Goal: Task Accomplishment & Management: Manage account settings

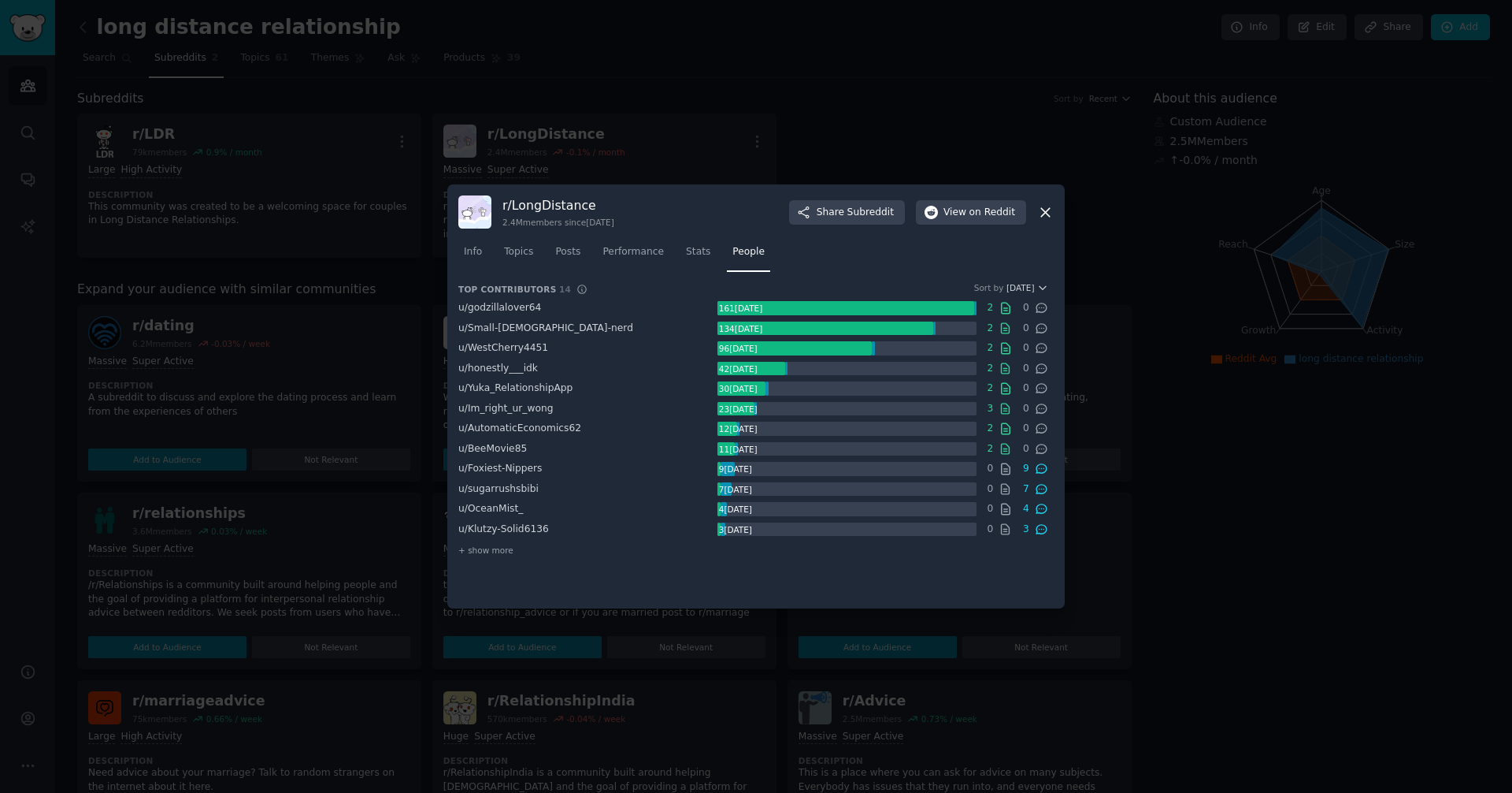
click at [748, 41] on div at bounding box center [756, 396] width 1512 height 793
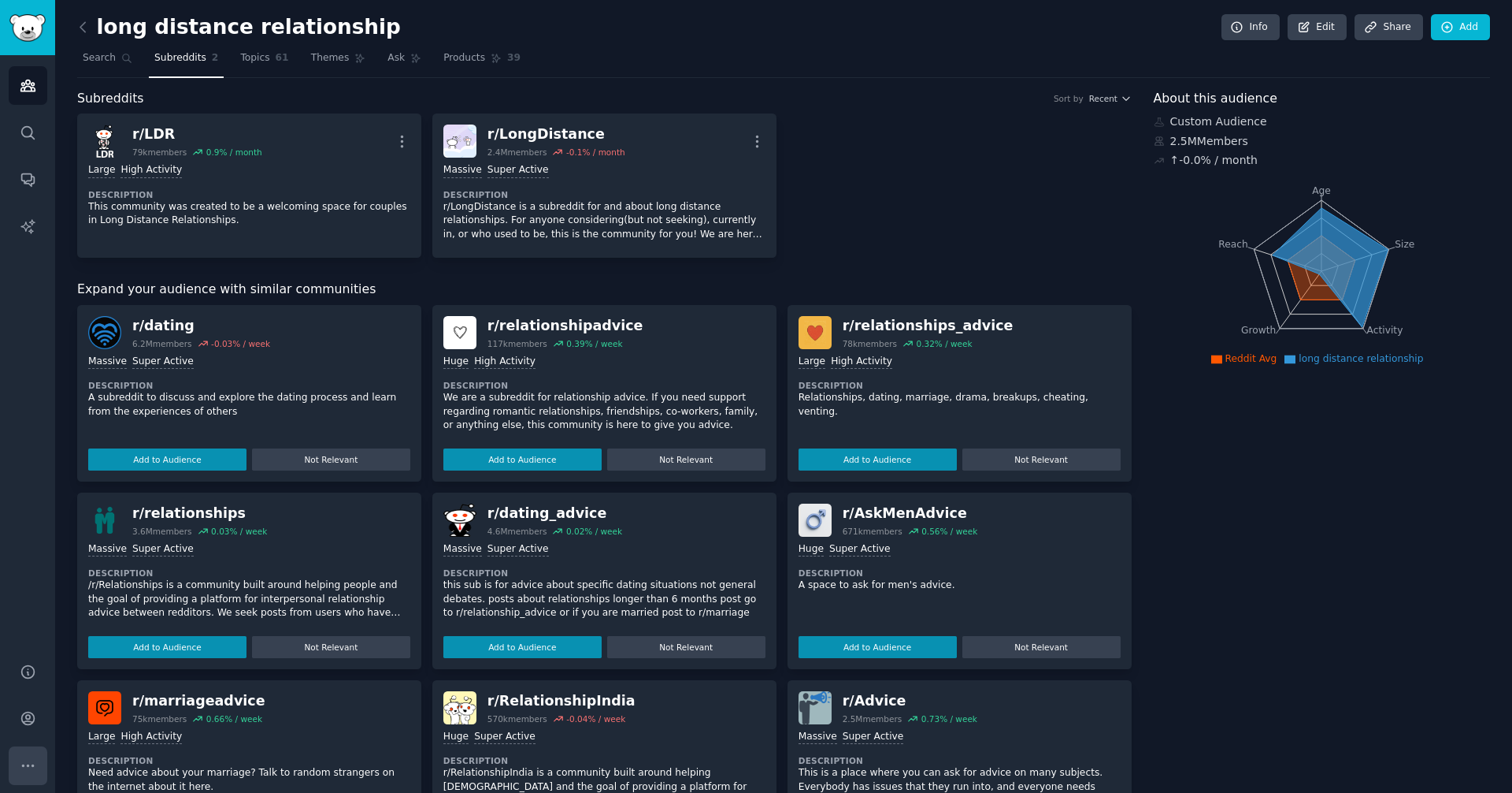
click at [23, 764] on icon "Sidebar" at bounding box center [28, 765] width 11 height 2
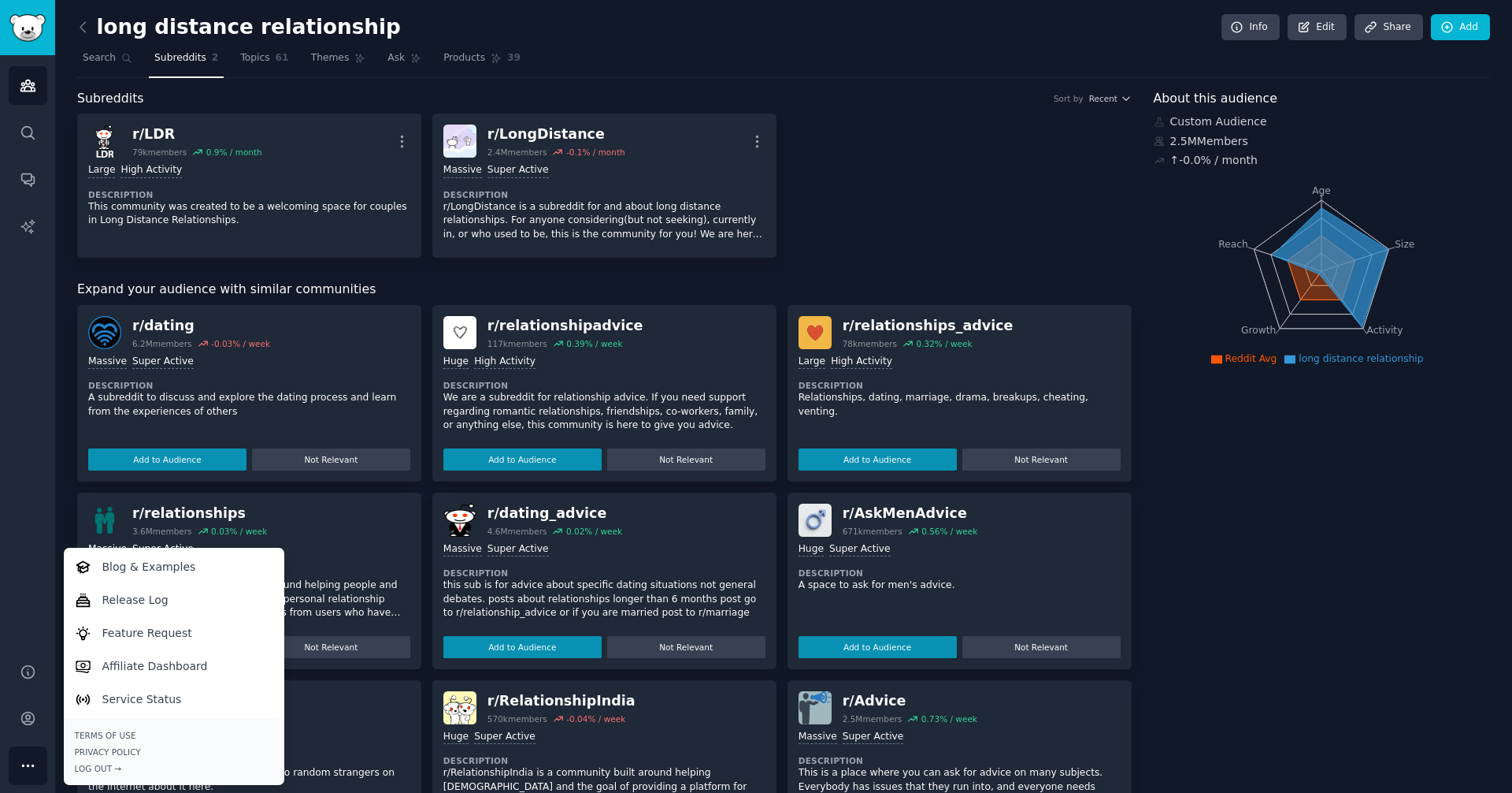
click at [8, 513] on div "Audiences Search Conversations AI Reports" at bounding box center [28, 349] width 55 height 589
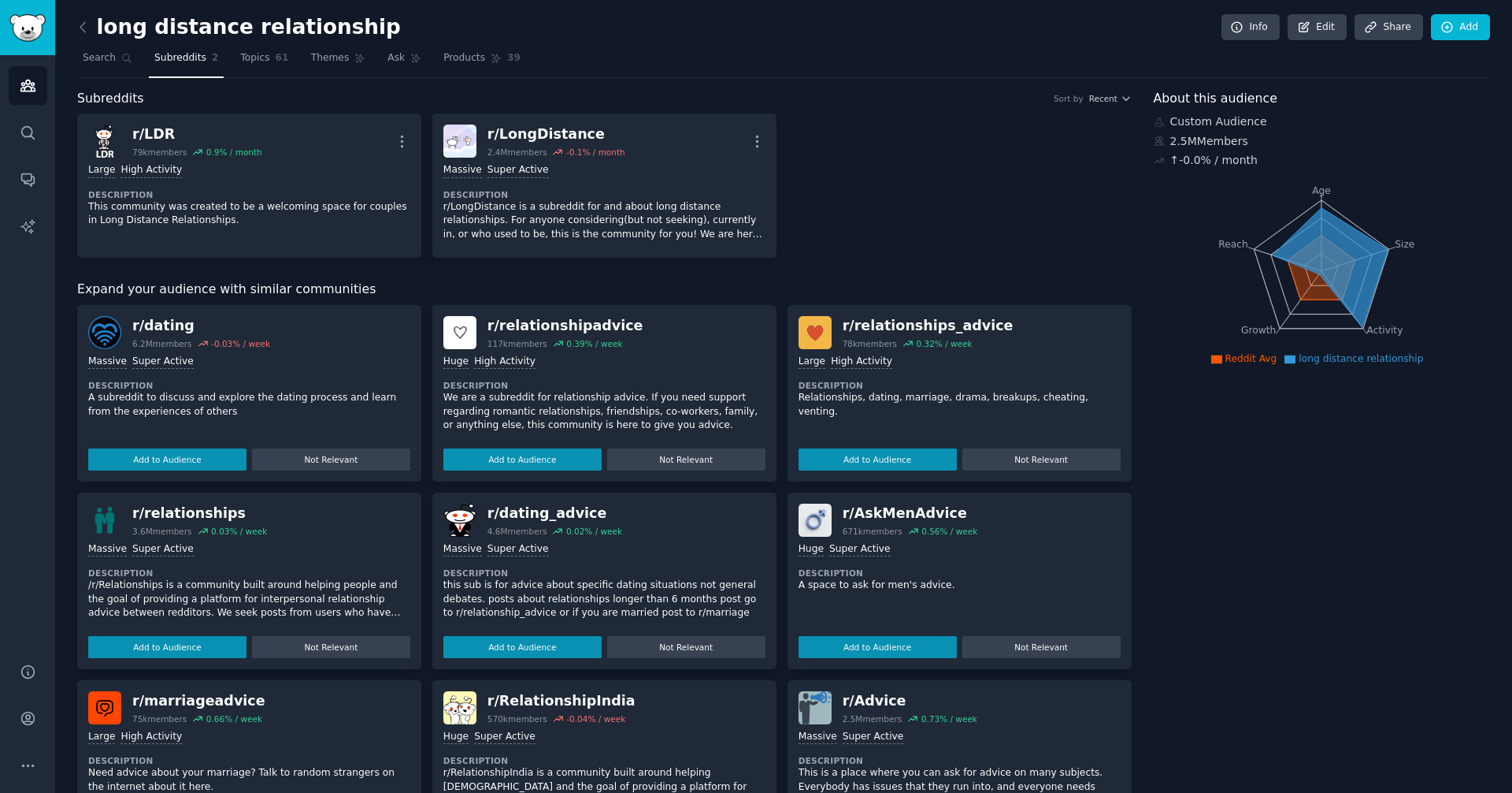
click at [31, 66] on div "Audiences Search Conversations AI Reports" at bounding box center [28, 349] width 55 height 589
click at [31, 71] on link "Audiences" at bounding box center [28, 86] width 39 height 39
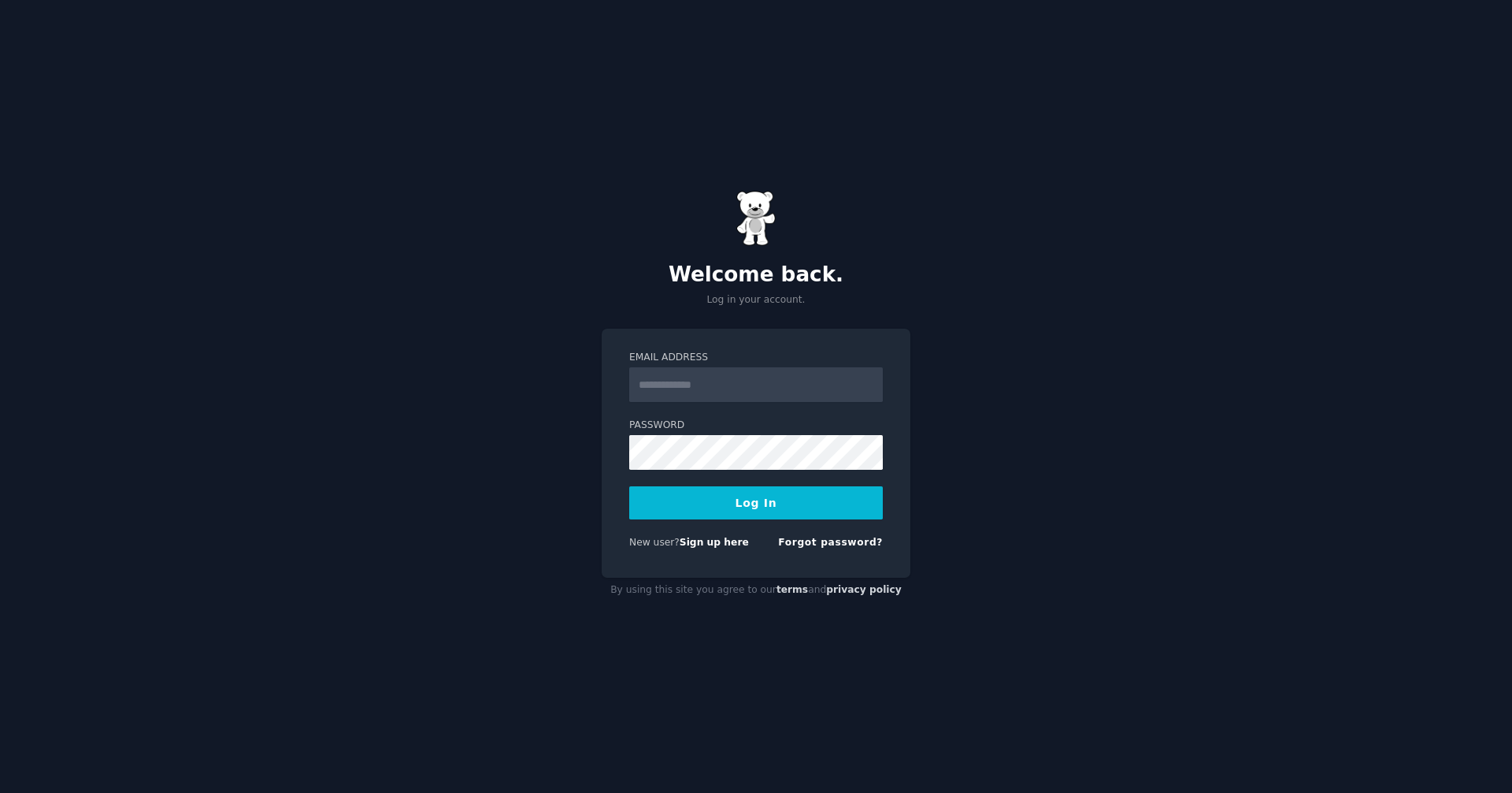
click at [651, 394] on input "Email Address" at bounding box center [756, 384] width 254 height 34
type input "**********"
click at [761, 497] on button "Log In" at bounding box center [756, 502] width 254 height 33
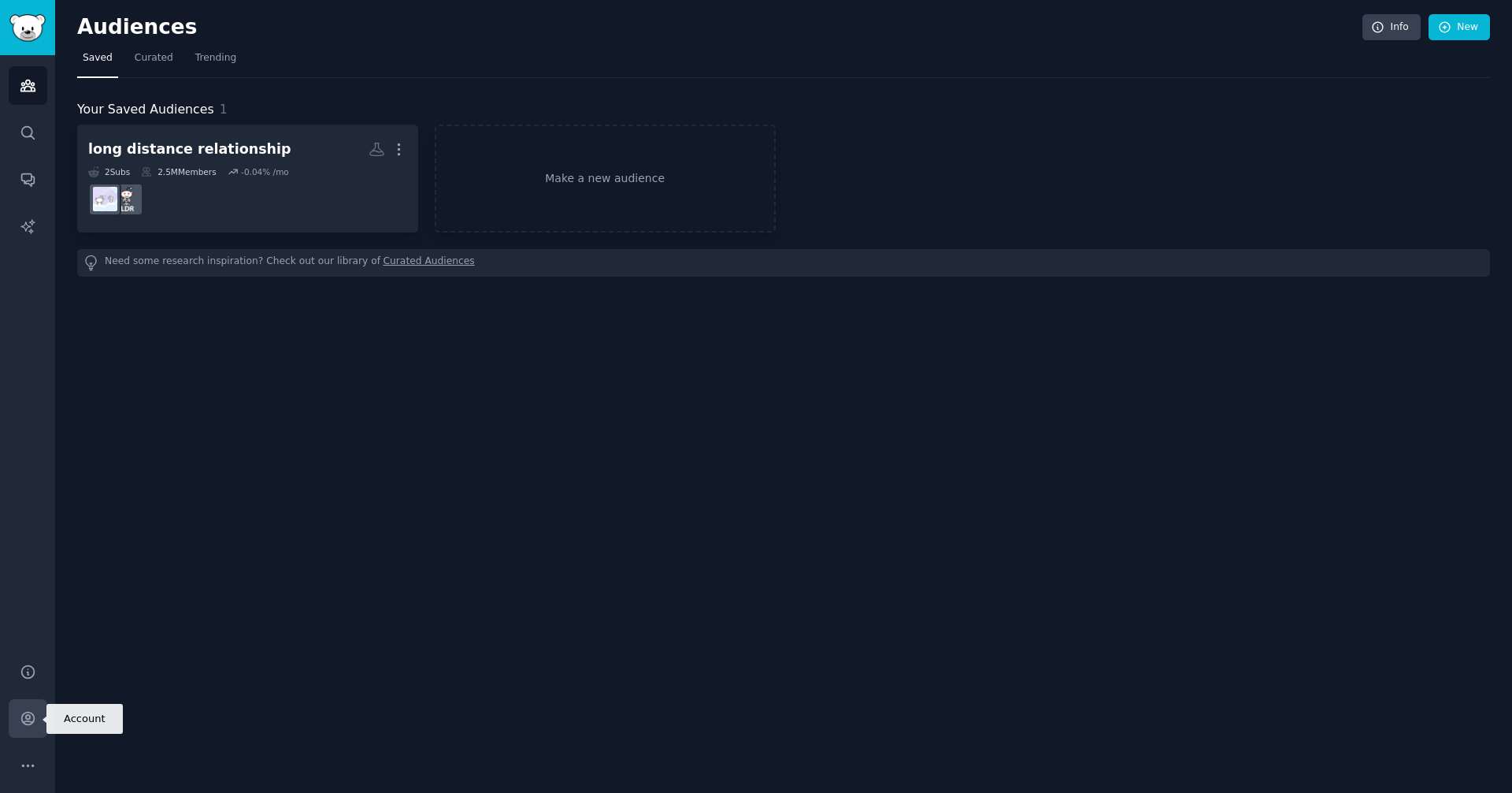
click at [29, 712] on icon "Sidebar" at bounding box center [27, 718] width 12 height 12
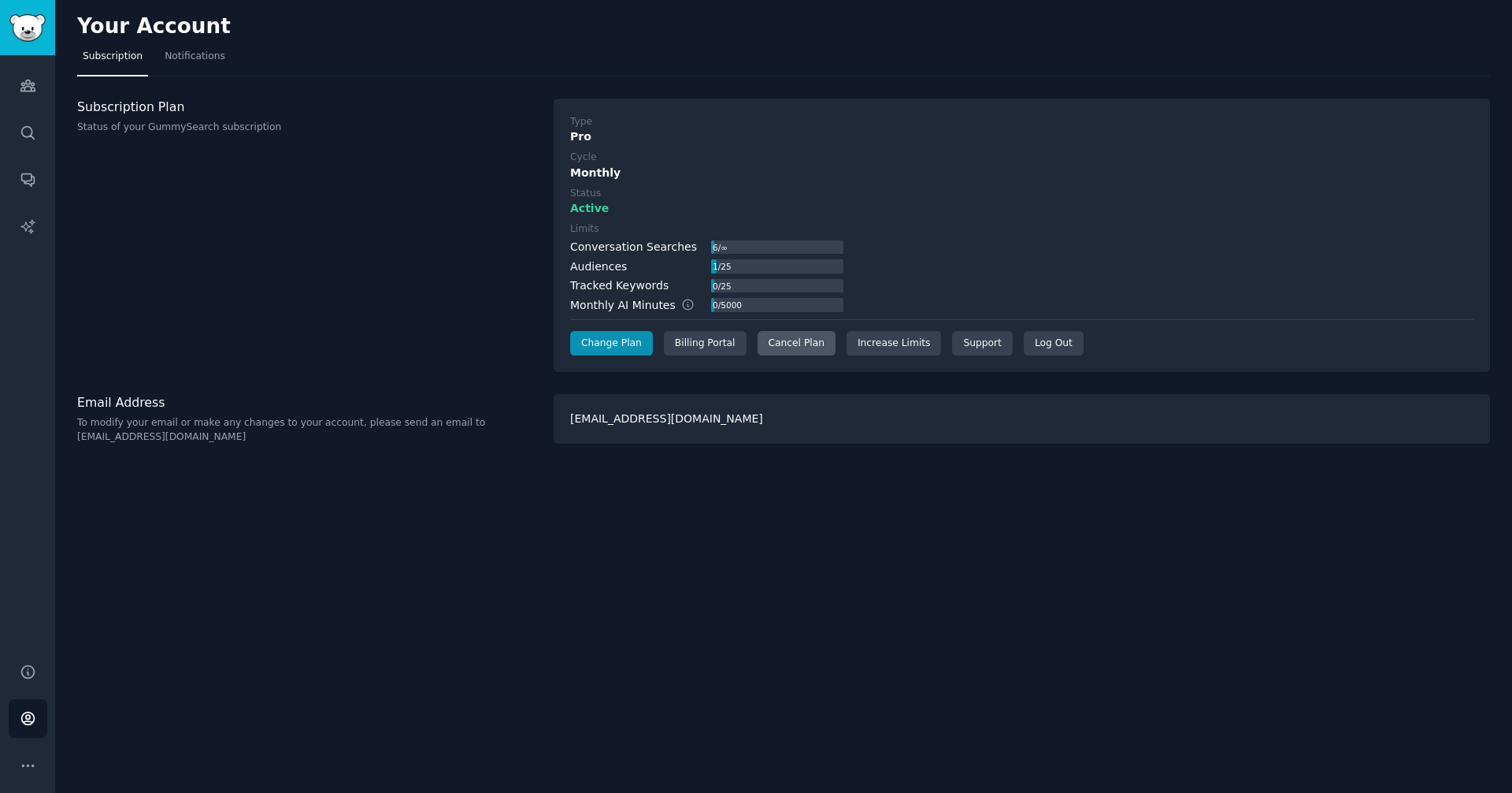
click at [814, 346] on div "Cancel Plan" at bounding box center [796, 343] width 78 height 26
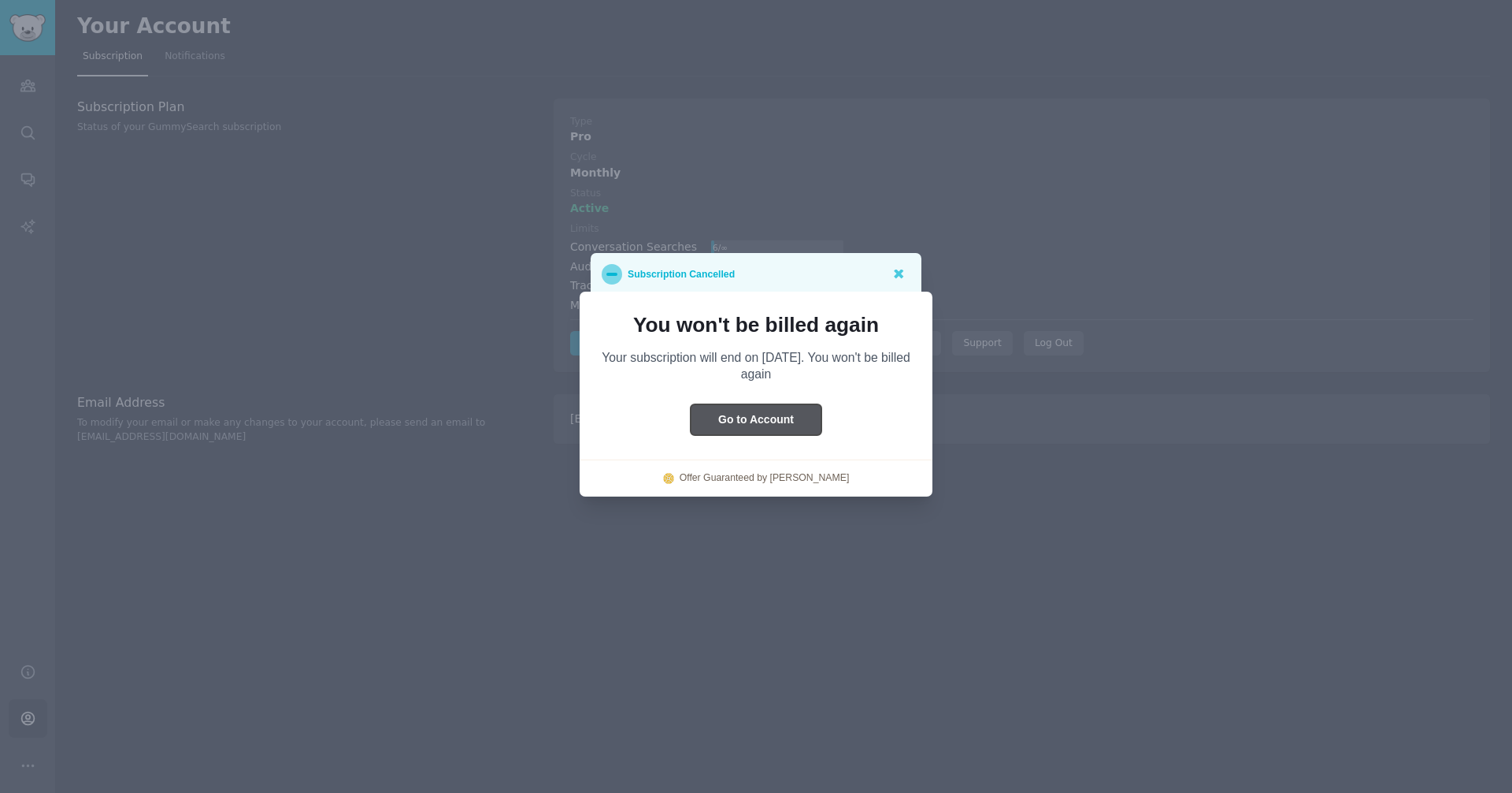
click at [794, 421] on button "Go to Account" at bounding box center [756, 419] width 131 height 30
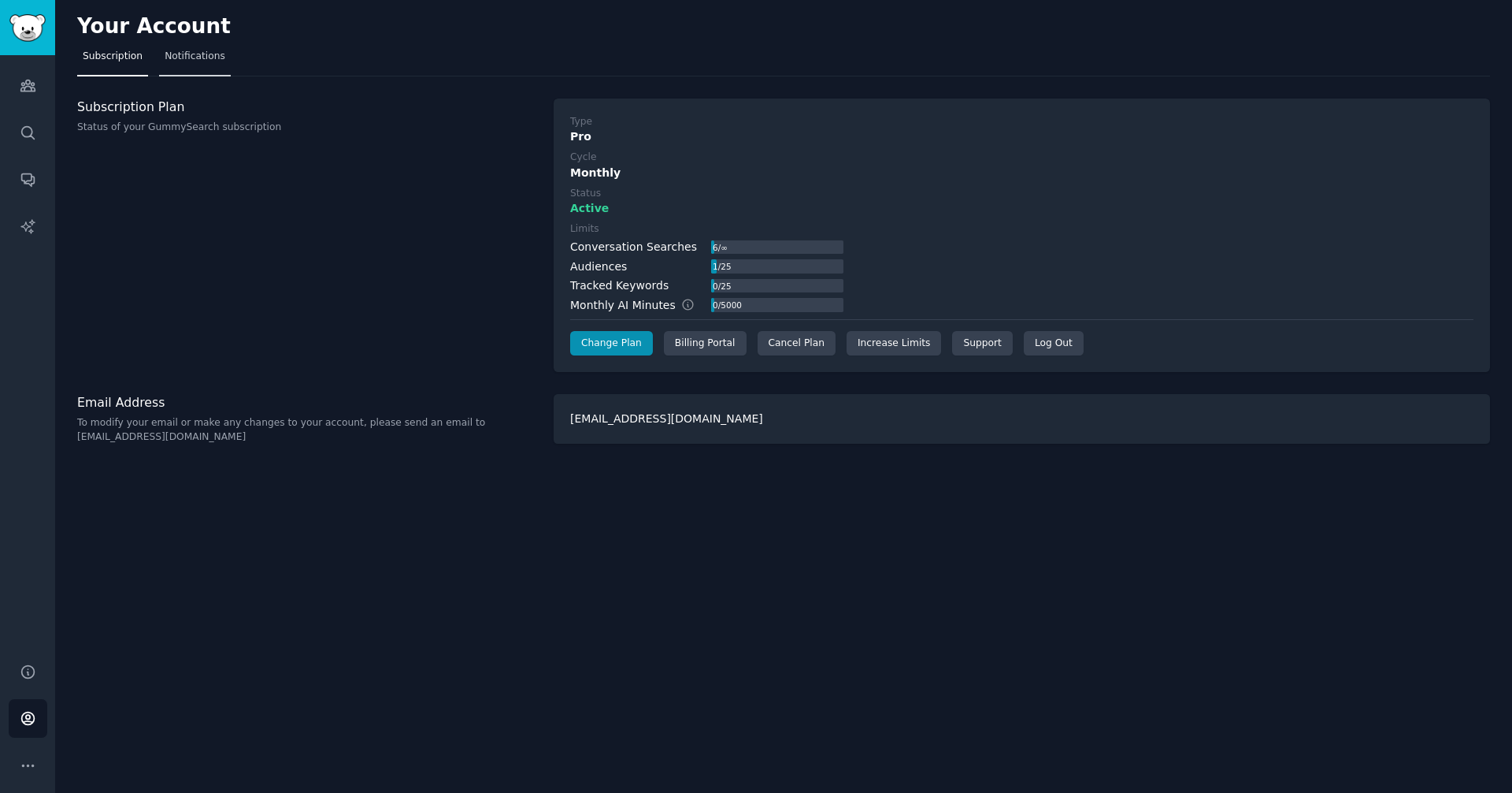
click at [174, 46] on link "Notifications" at bounding box center [194, 60] width 71 height 32
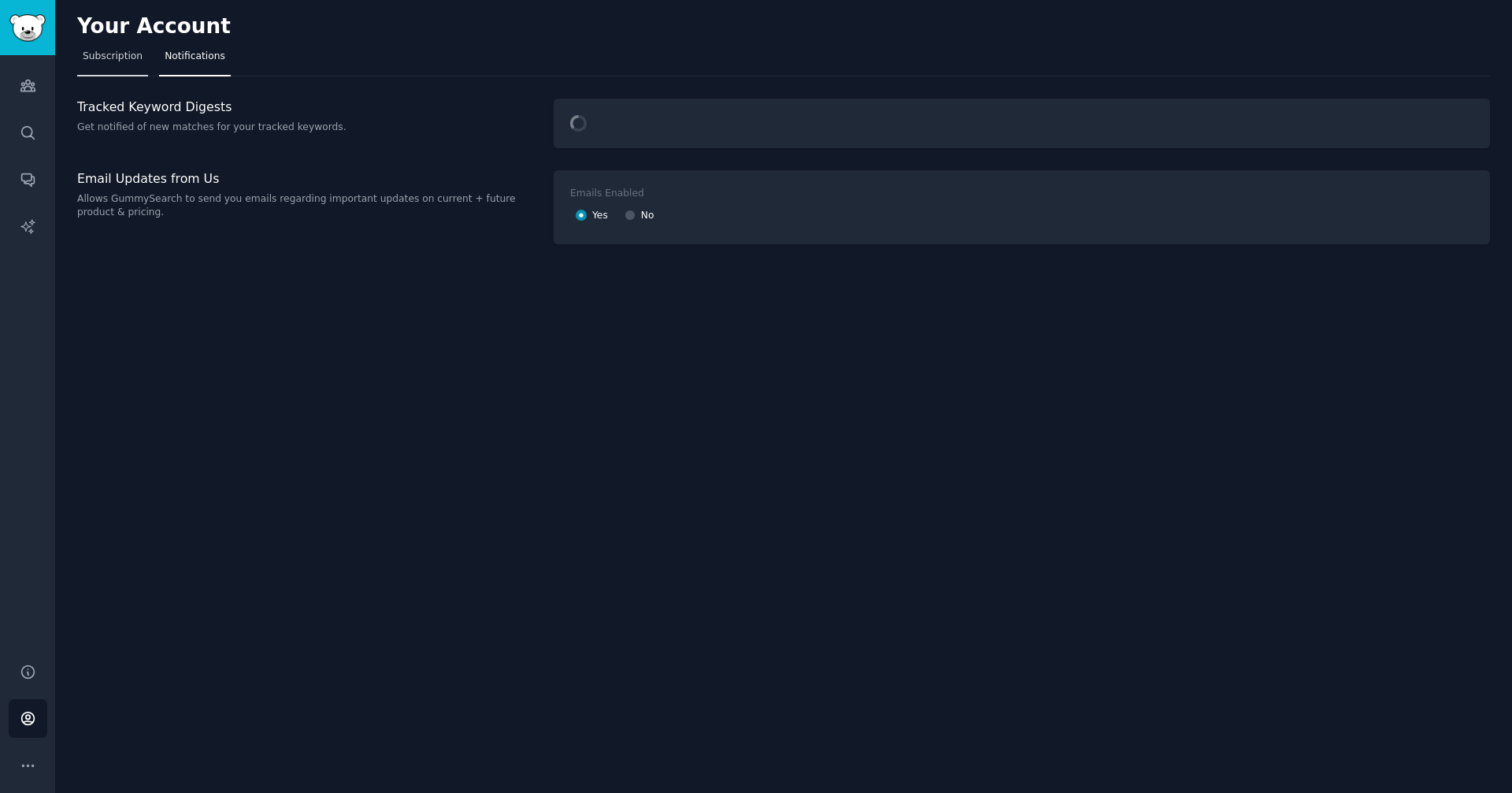
click at [120, 62] on span "Subscription" at bounding box center [112, 56] width 60 height 14
